Goal: Navigation & Orientation: Find specific page/section

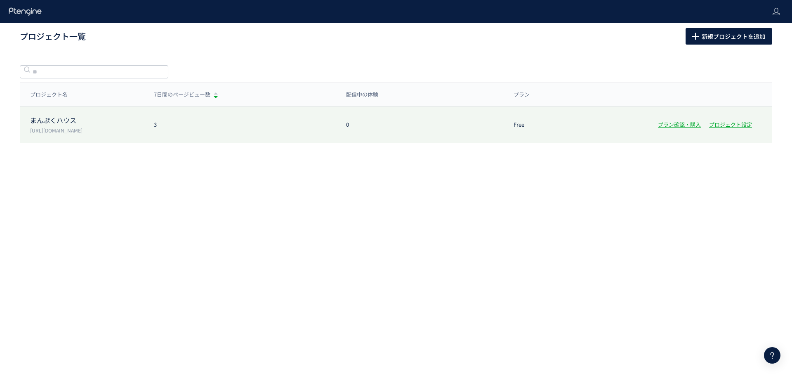
click at [137, 136] on div "まんぷくハウス [URL][DOMAIN_NAME] 3 0 Free プラン確認・購入 プロジェクト設定" at bounding box center [396, 124] width 752 height 36
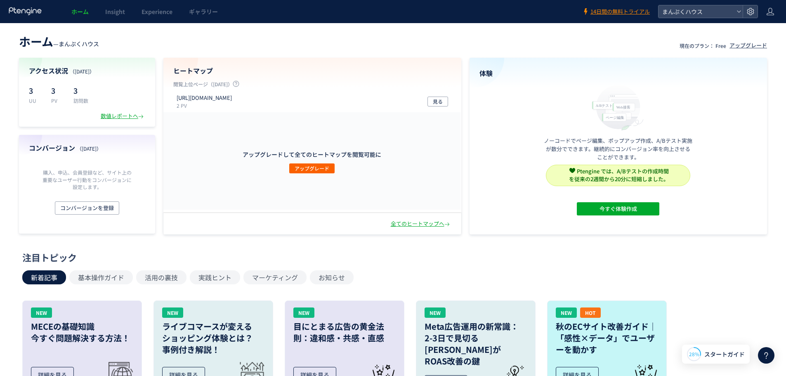
scroll to position [41, 0]
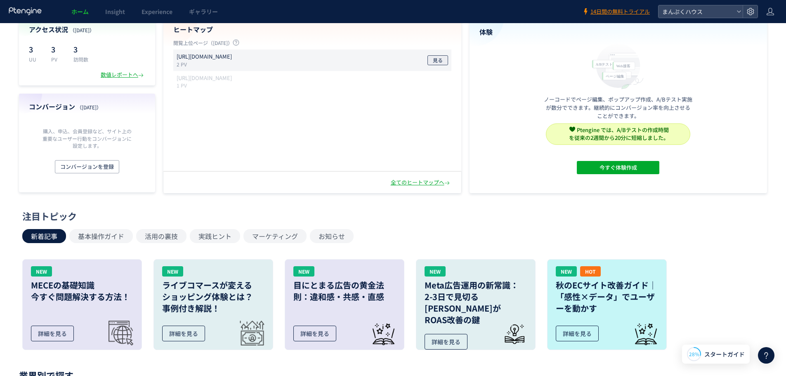
click at [442, 63] on span "見る" at bounding box center [438, 60] width 10 height 10
click at [215, 57] on p "[URL][DOMAIN_NAME]" at bounding box center [204, 57] width 55 height 8
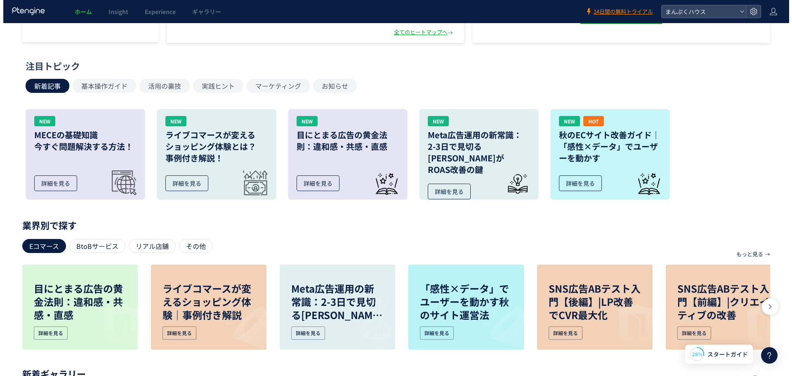
scroll to position [0, 0]
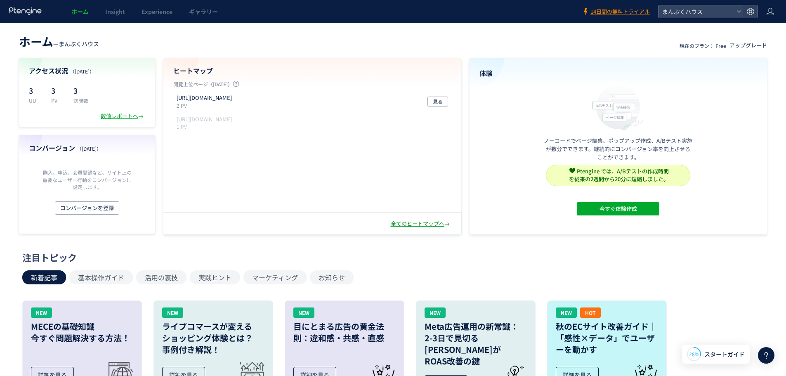
click at [415, 227] on div "全てのヒートマップへ" at bounding box center [421, 224] width 61 height 8
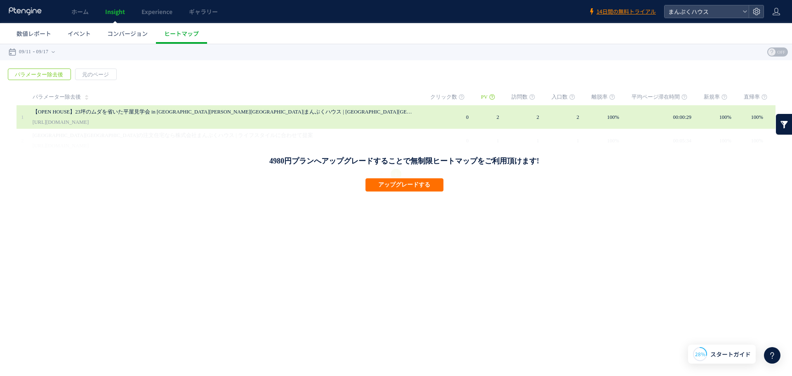
click at [125, 112] on link "【OPEN HOUSE】23坪のムダを省いた平屋見学会 in [GEOGRAPHIC_DATA][PERSON_NAME][GEOGRAPHIC_DATA]|…" at bounding box center [223, 112] width 380 height 10
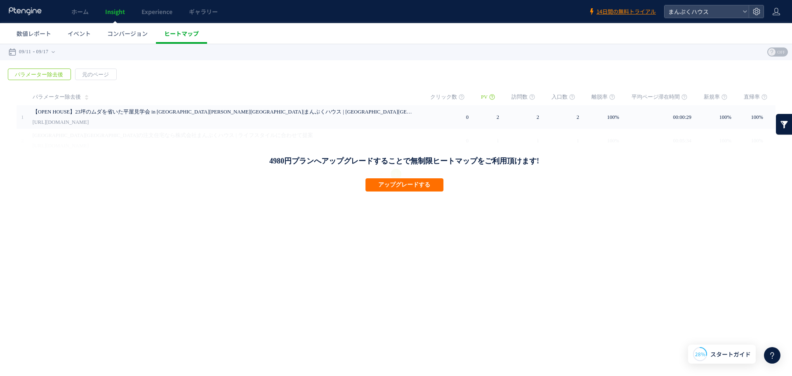
click at [179, 34] on span "ヒートマップ" at bounding box center [181, 33] width 35 height 8
